Goal: Transaction & Acquisition: Book appointment/travel/reservation

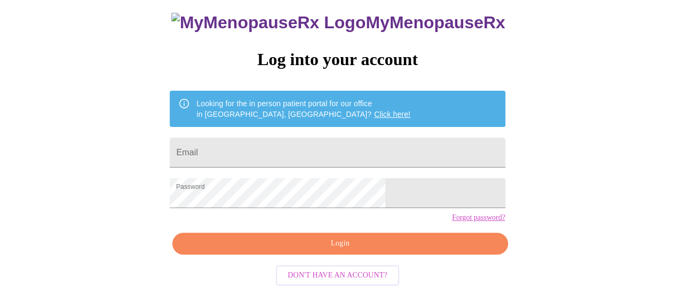
scroll to position [82, 0]
click at [246, 138] on input "Email" at bounding box center [337, 153] width 335 height 30
type input "hiltonheidi5@gmail.com"
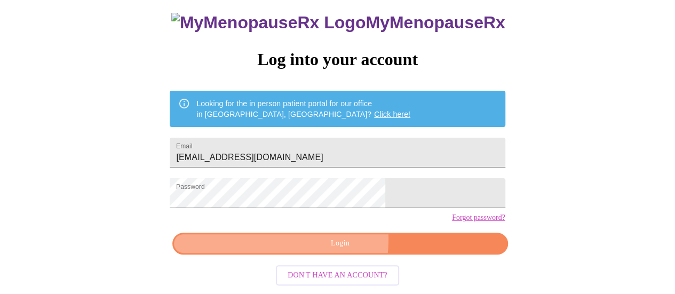
click at [320, 243] on span "Login" at bounding box center [340, 243] width 310 height 13
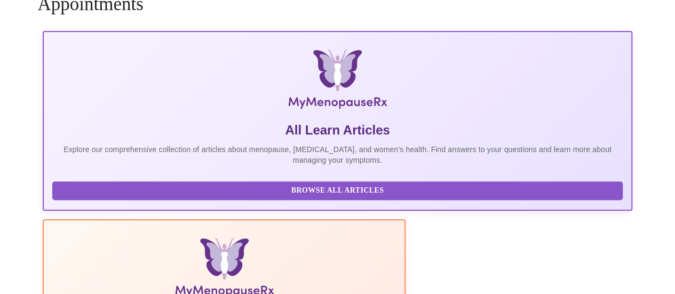
scroll to position [5, 0]
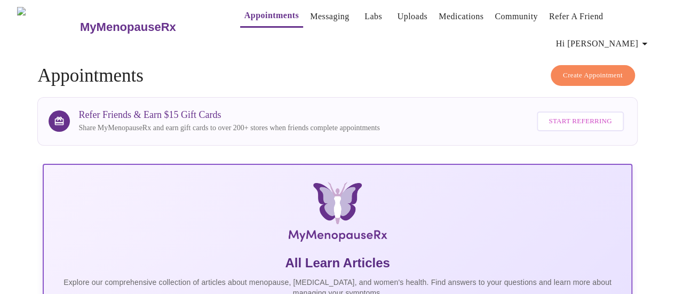
click at [573, 65] on button "Create Appointment" at bounding box center [592, 75] width 84 height 21
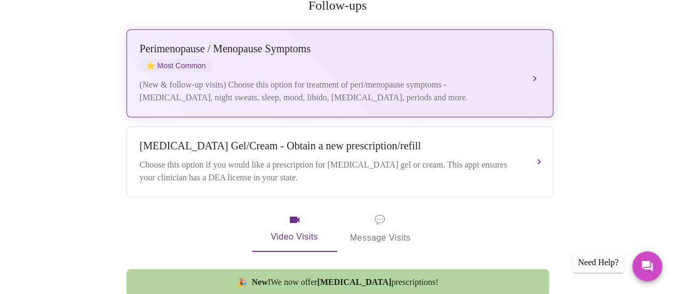
scroll to position [249, 0]
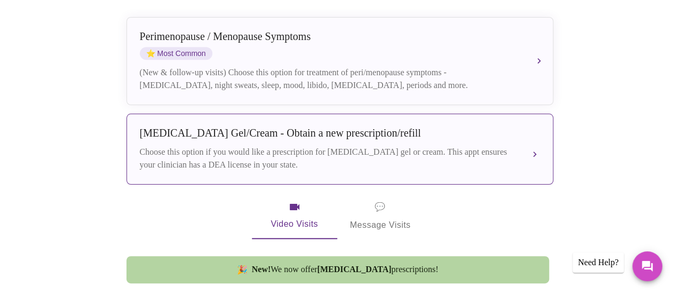
click at [420, 146] on div "Choose this option if you would like a prescription for testosterone gel or cre…" at bounding box center [329, 159] width 379 height 26
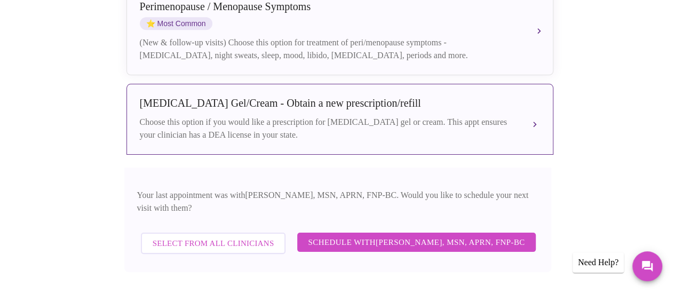
scroll to position [320, 0]
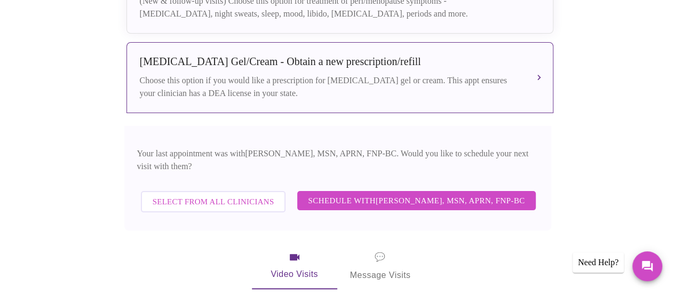
click at [394, 194] on span "Schedule with Larissa Wright, MSN, APRN, FNP-BC" at bounding box center [416, 201] width 217 height 14
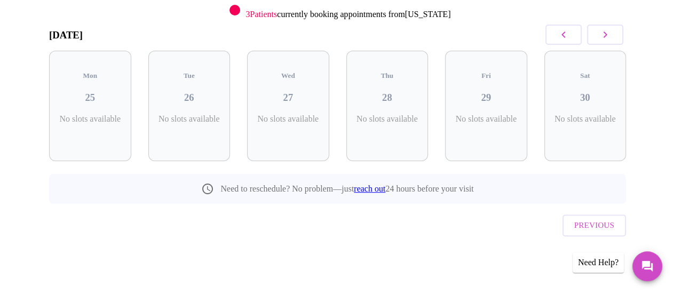
scroll to position [125, 0]
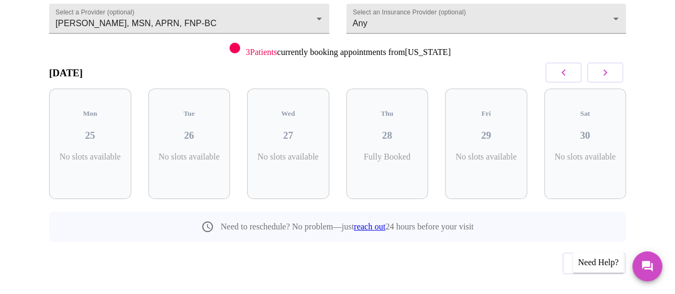
click at [611, 66] on icon "button" at bounding box center [604, 72] width 13 height 13
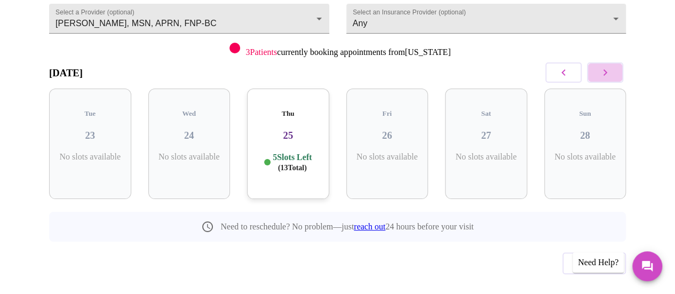
click at [611, 66] on icon "button" at bounding box center [604, 72] width 13 height 13
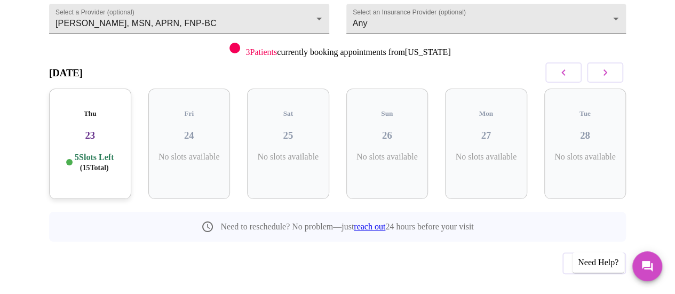
click at [611, 66] on icon "button" at bounding box center [604, 72] width 13 height 13
click at [610, 66] on icon "button" at bounding box center [604, 72] width 13 height 13
click at [311, 152] on p "7 Slots Left ( 19 Total)" at bounding box center [292, 162] width 39 height 21
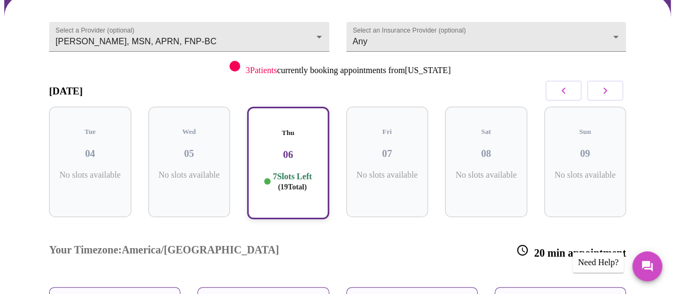
scroll to position [87, 0]
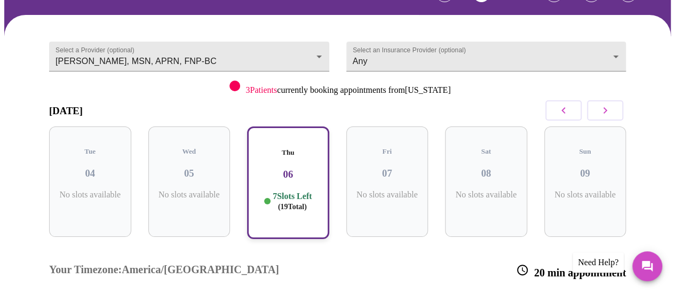
click at [603, 104] on icon "button" at bounding box center [604, 110] width 13 height 13
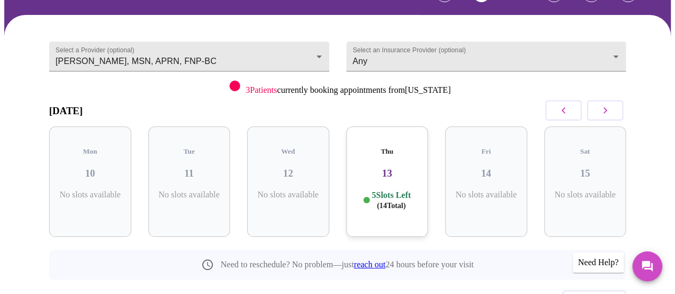
click at [604, 104] on icon "button" at bounding box center [604, 110] width 13 height 13
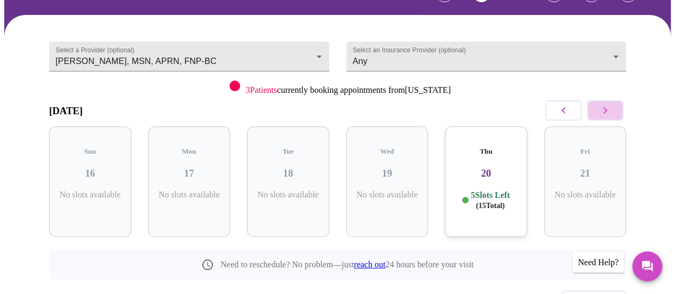
click at [607, 107] on icon "button" at bounding box center [605, 110] width 4 height 6
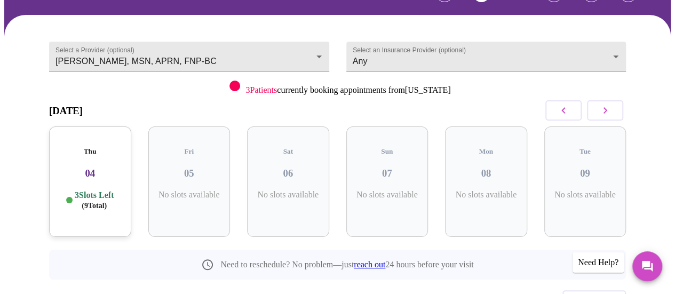
click at [607, 107] on icon "button" at bounding box center [605, 110] width 4 height 6
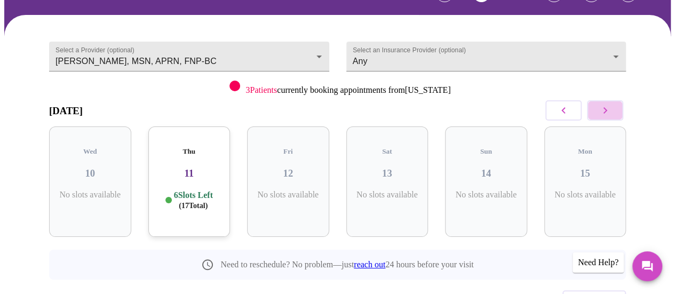
click at [607, 107] on icon "button" at bounding box center [605, 110] width 4 height 6
click at [601, 100] on button "button" at bounding box center [605, 110] width 36 height 20
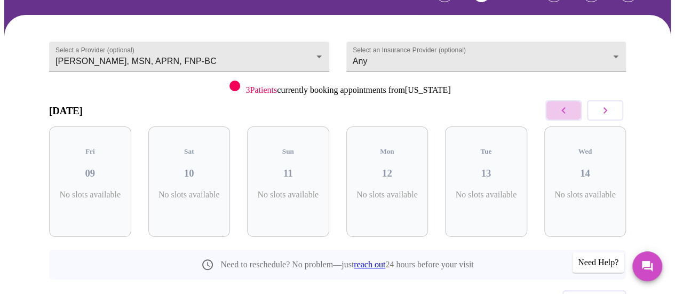
click at [562, 104] on icon "button" at bounding box center [563, 110] width 13 height 13
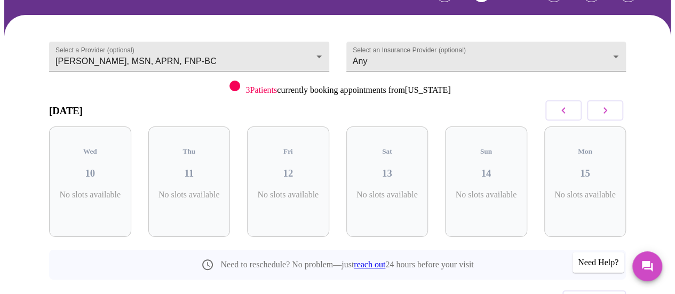
click at [562, 104] on icon "button" at bounding box center [563, 110] width 13 height 13
click at [597, 100] on button "button" at bounding box center [605, 110] width 36 height 20
click at [608, 104] on icon "button" at bounding box center [604, 110] width 13 height 13
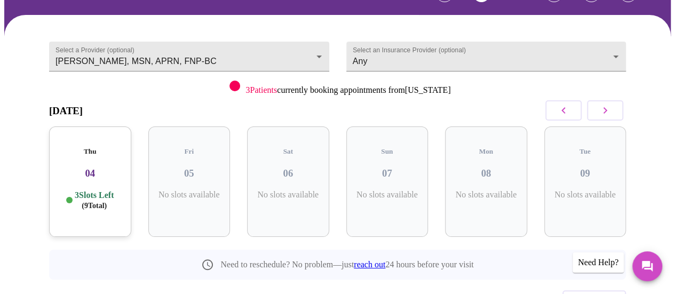
click at [99, 156] on div "Thu 04 3 Slots Left ( 9 Total)" at bounding box center [90, 181] width 82 height 110
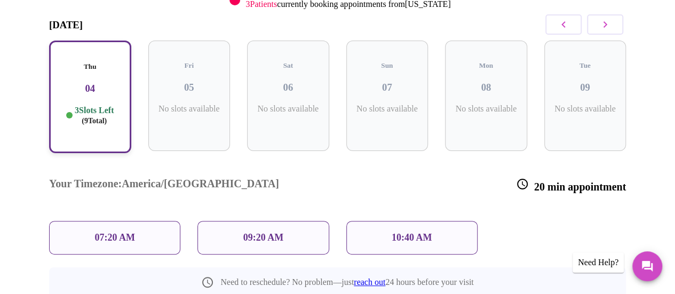
scroll to position [194, 0]
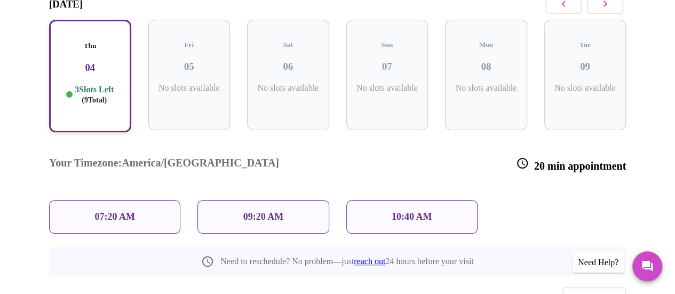
click at [412, 200] on div "10:40 AM" at bounding box center [411, 217] width 131 height 34
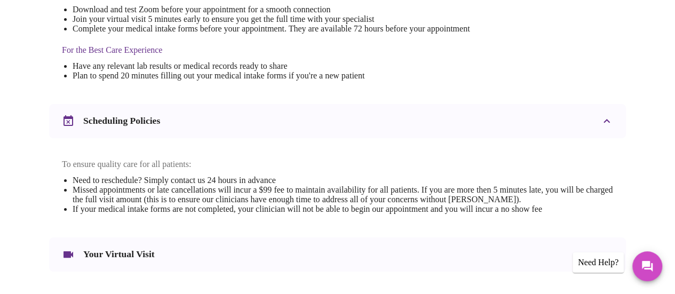
scroll to position [462, 0]
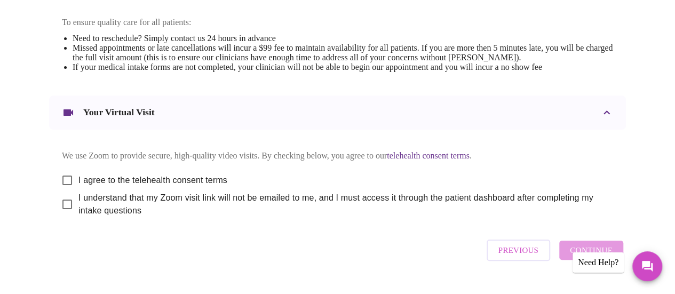
click at [66, 170] on input "I agree to the telehealth consent terms" at bounding box center [67, 180] width 22 height 22
checkbox input "true"
click at [64, 199] on input "I understand that my Zoom visit link will not be emailed to me, and I must acce…" at bounding box center [67, 204] width 22 height 22
checkbox input "true"
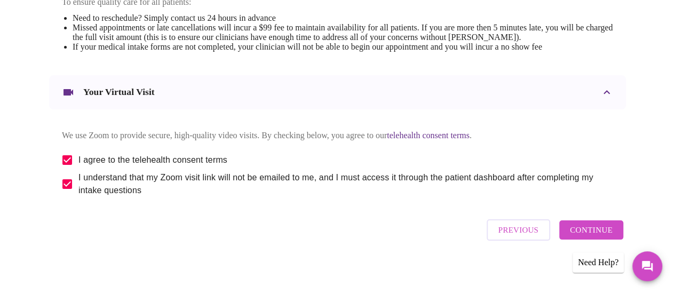
click at [600, 222] on button "Continue" at bounding box center [591, 229] width 64 height 19
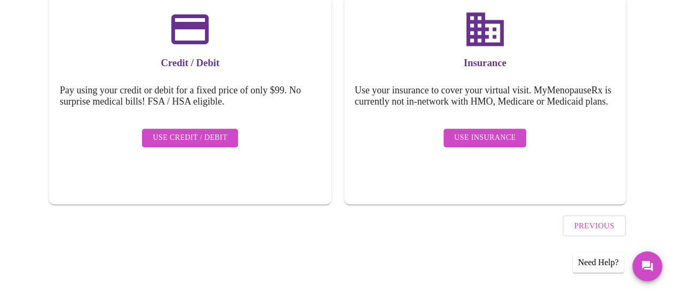
scroll to position [160, 0]
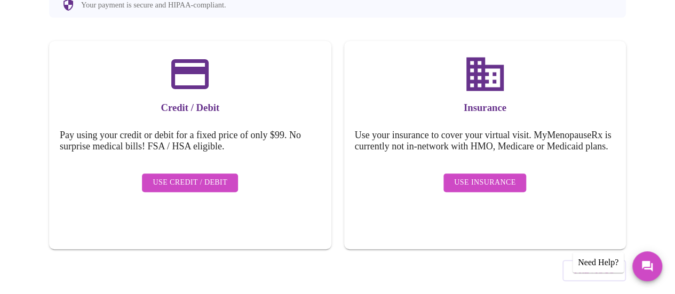
click at [463, 176] on span "Use Insurance" at bounding box center [484, 182] width 61 height 13
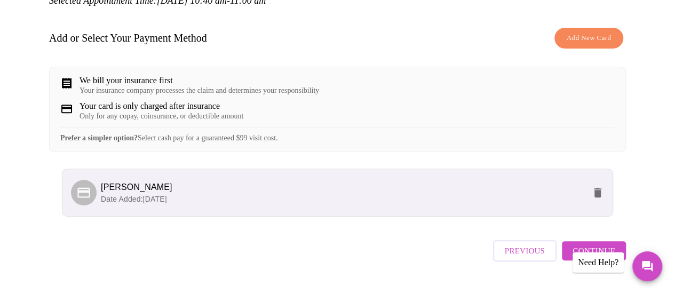
scroll to position [169, 0]
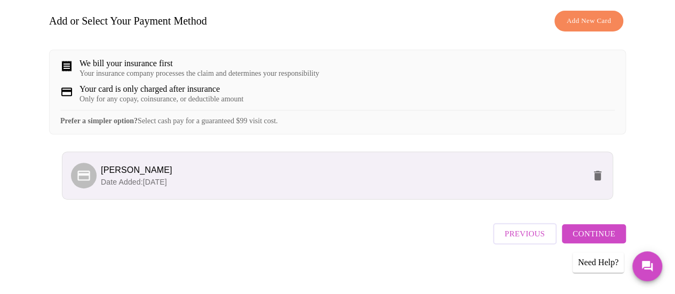
click at [606, 229] on span "Continue" at bounding box center [593, 234] width 43 height 14
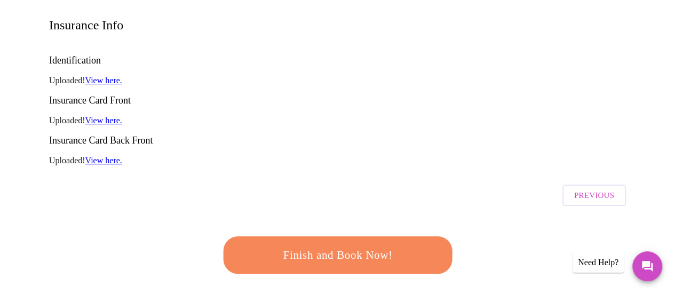
click at [399, 245] on span "Finish and Book Now!" at bounding box center [337, 255] width 197 height 20
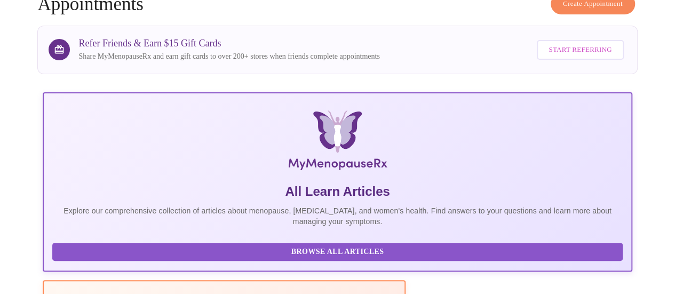
scroll to position [169, 0]
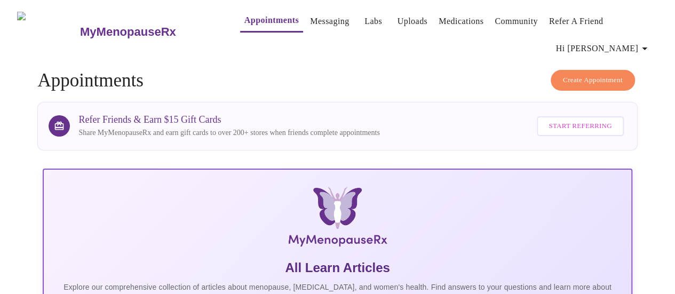
click at [314, 25] on link "Messaging" at bounding box center [329, 21] width 39 height 15
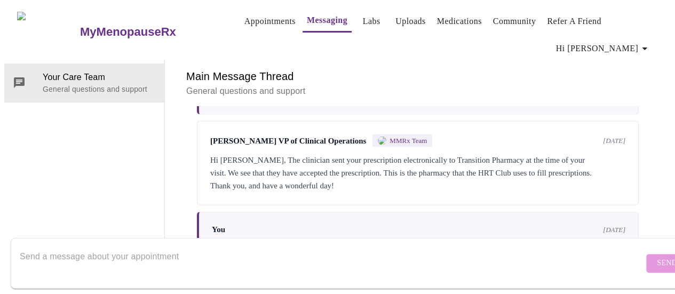
click at [244, 21] on link "Appointments" at bounding box center [269, 21] width 51 height 15
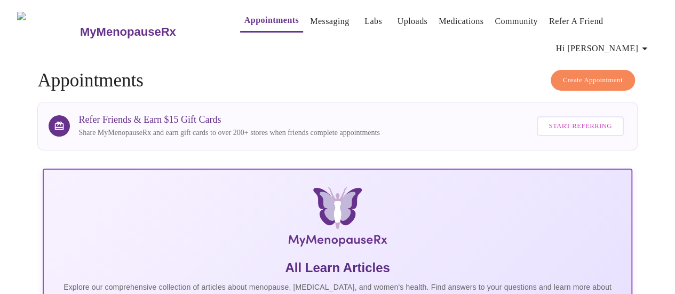
click at [97, 25] on h3 "MyMenopauseRx" at bounding box center [128, 32] width 96 height 14
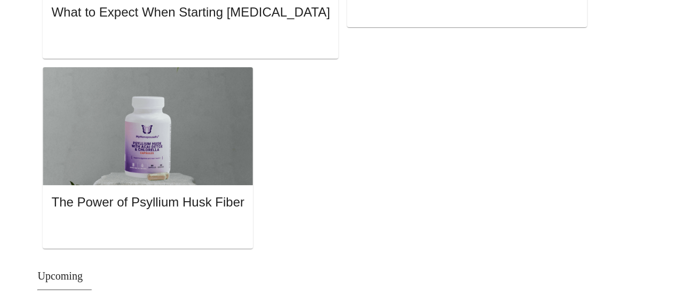
scroll to position [1099, 0]
